Goal: Information Seeking & Learning: Understand process/instructions

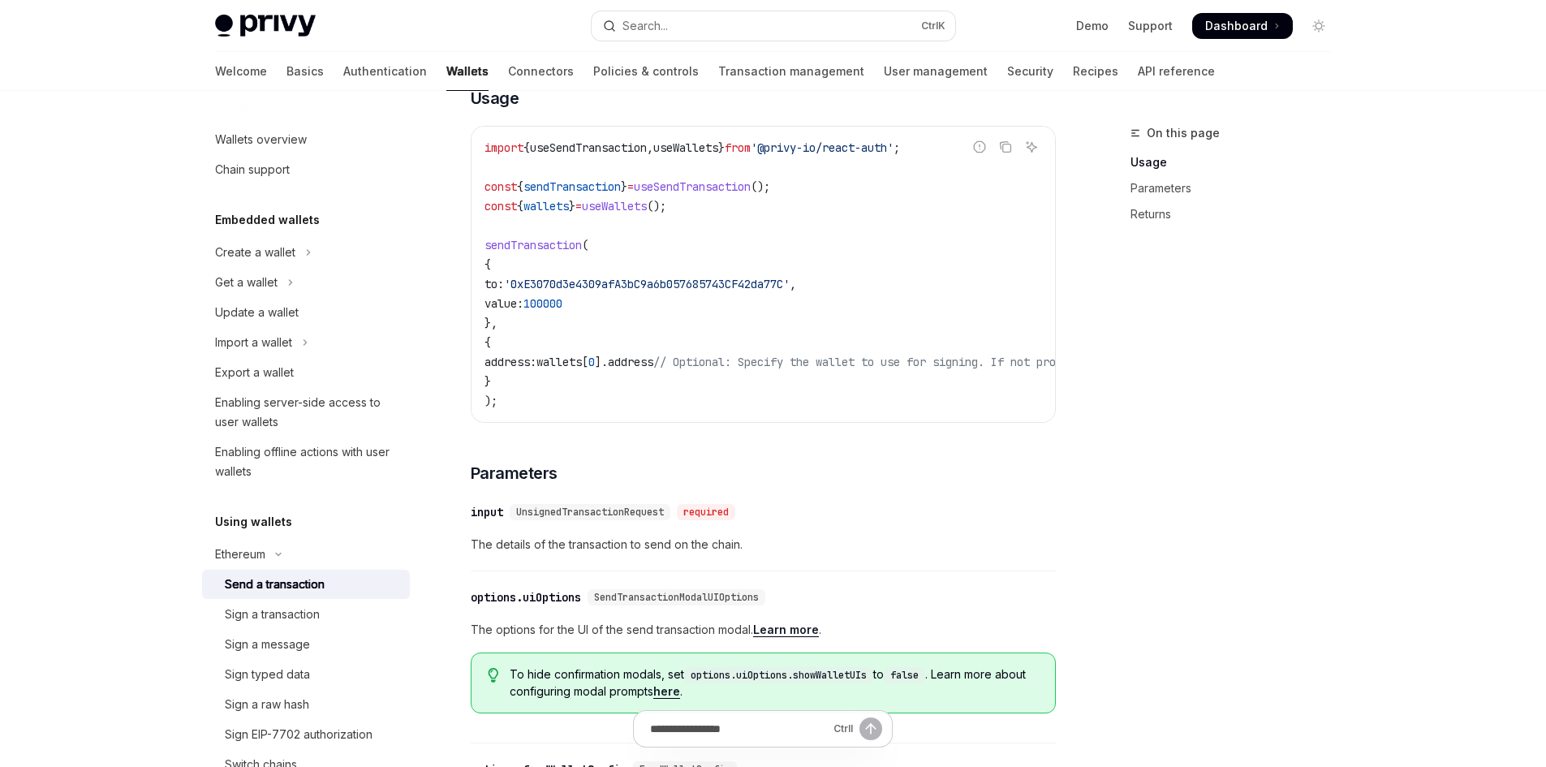
scroll to position [325, 0]
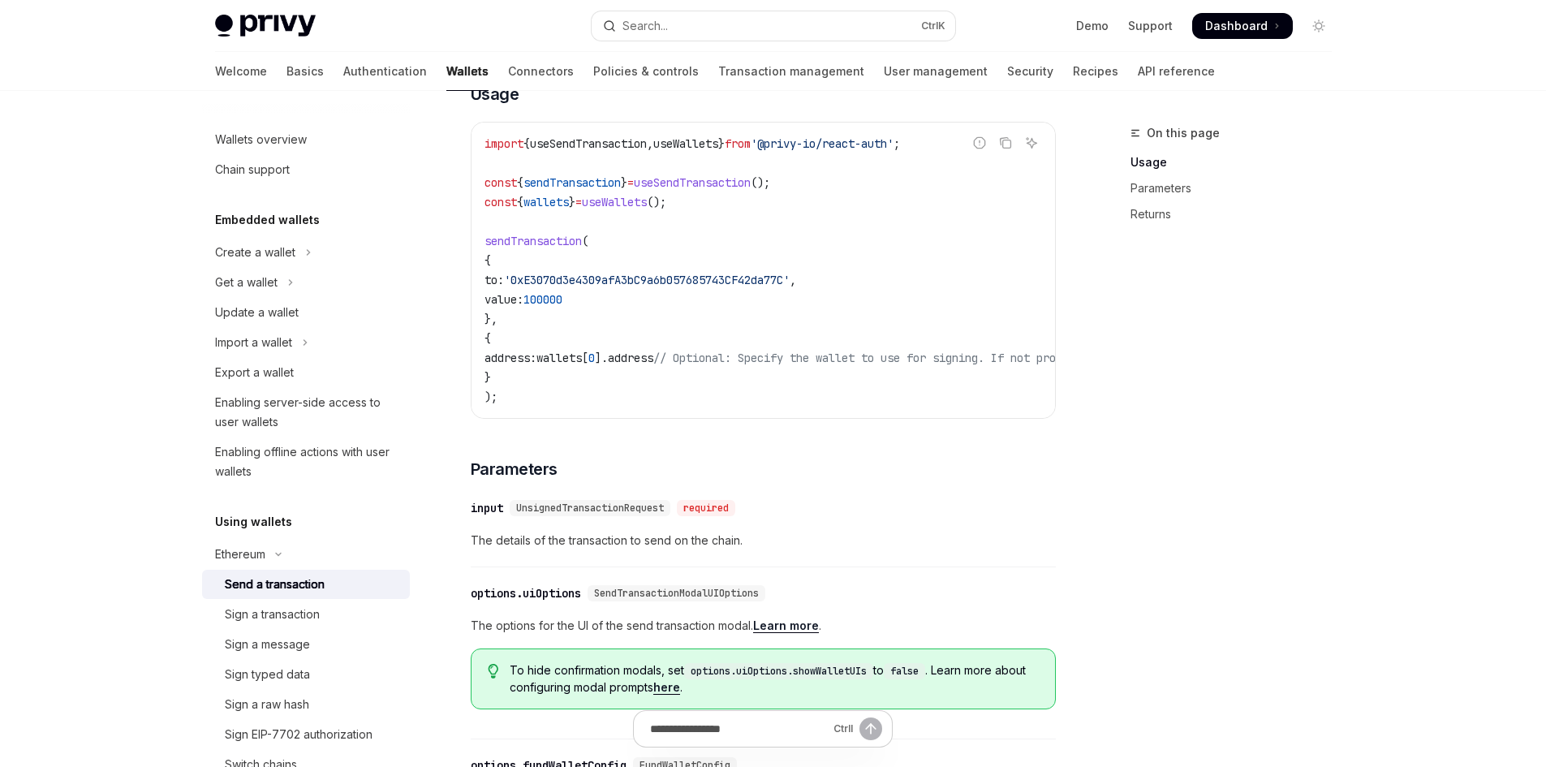
click at [604, 362] on code "import { useSendTransaction , useWallets } from '@privy-io/react-auth' ; const …" at bounding box center [909, 270] width 850 height 273
click at [576, 365] on span "wallets" at bounding box center [558, 357] width 45 height 15
click at [582, 365] on span "wallets" at bounding box center [558, 357] width 45 height 15
drag, startPoint x: 720, startPoint y: 224, endPoint x: 476, endPoint y: 221, distance: 243.4
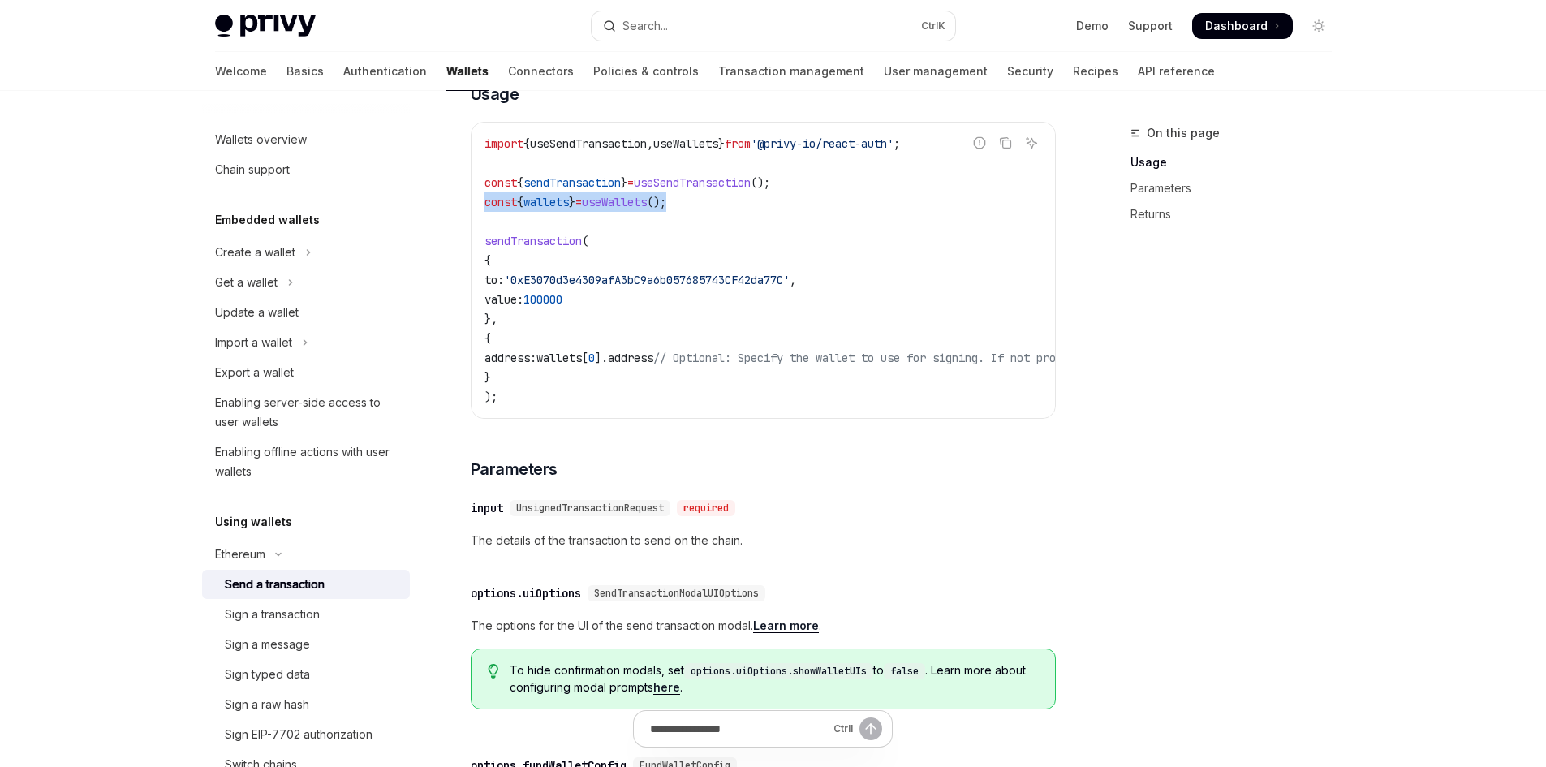
click at [476, 221] on div "import { useSendTransaction , useWallets } from '@privy-io/react-auth' ; const …" at bounding box center [762, 270] width 583 height 295
copy span "const { wallets } = useWallets ();"
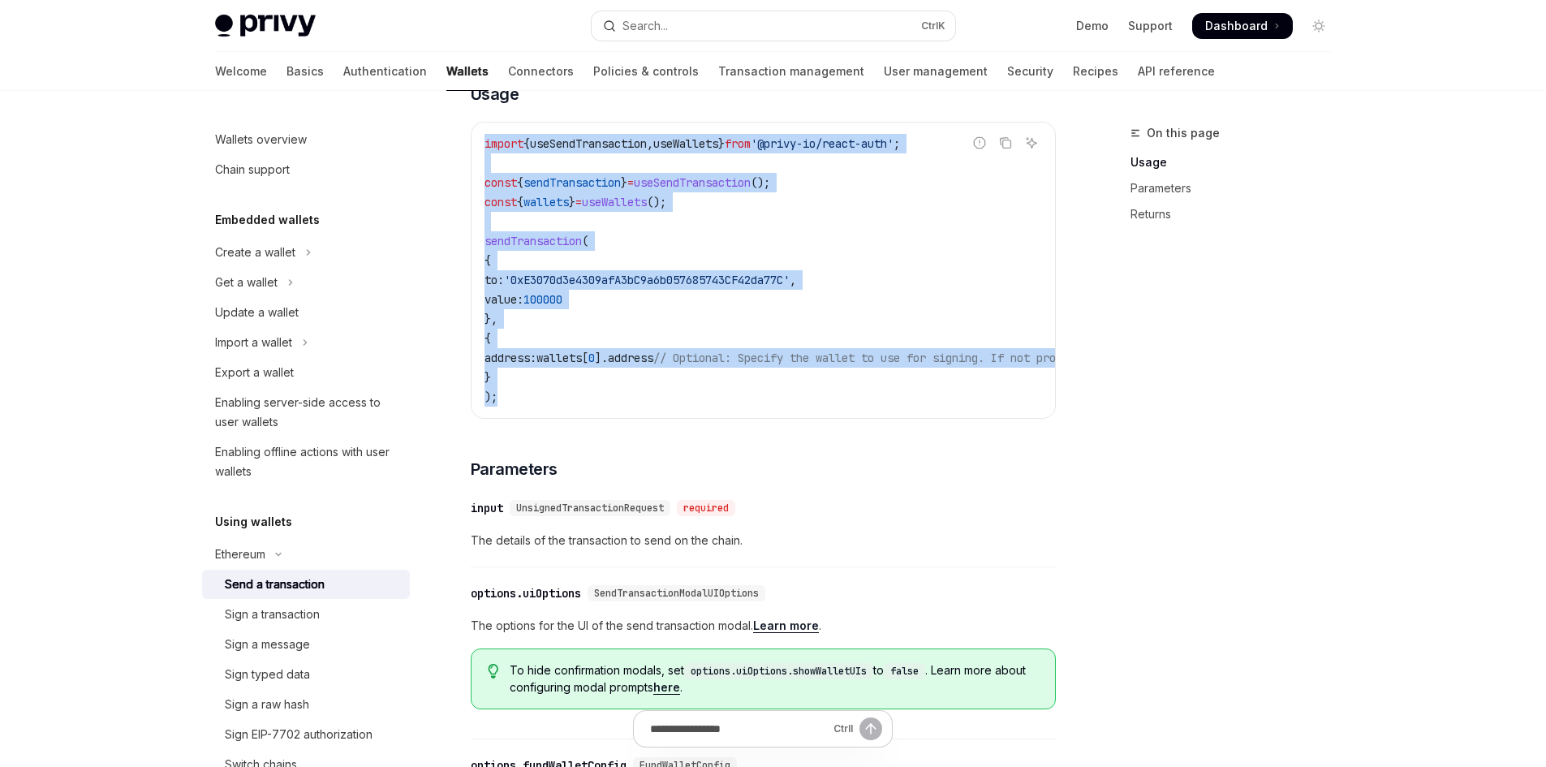
drag, startPoint x: 544, startPoint y: 419, endPoint x: 452, endPoint y: 146, distance: 288.4
click at [452, 146] on div "Ethereum Send a transaction OpenAI Open in ChatGPT OpenAI Open in ChatGPT React…" at bounding box center [611, 602] width 896 height 1606
copy code "import { useSendTransaction , useWallets } from '@privy-io/react-auth' ; const …"
